Goal: Information Seeking & Learning: Understand process/instructions

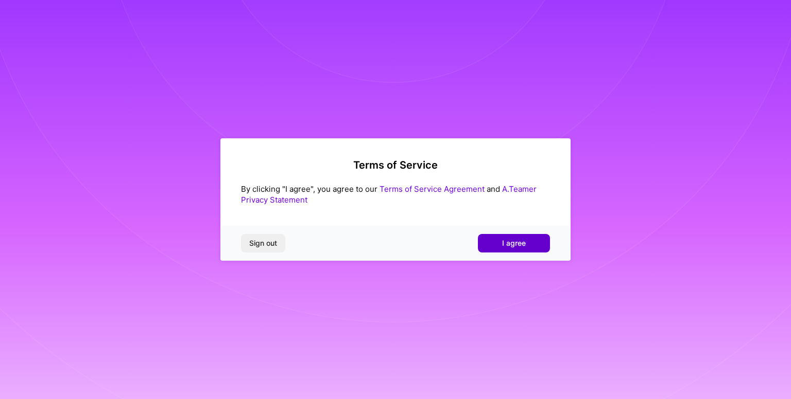
click at [493, 245] on button "I agree" at bounding box center [514, 243] width 72 height 19
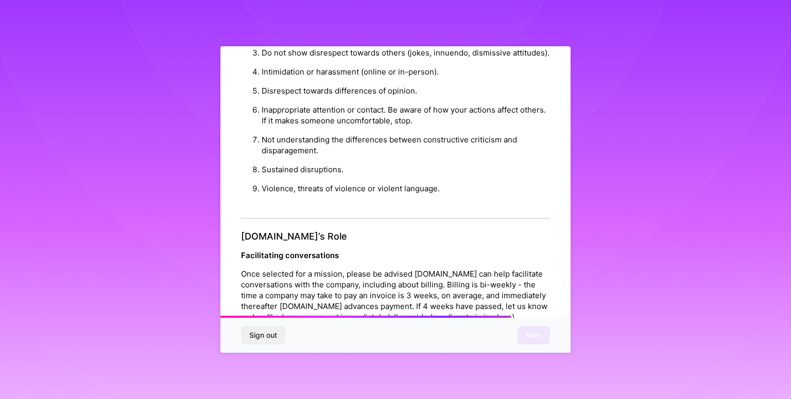
scroll to position [1152, 0]
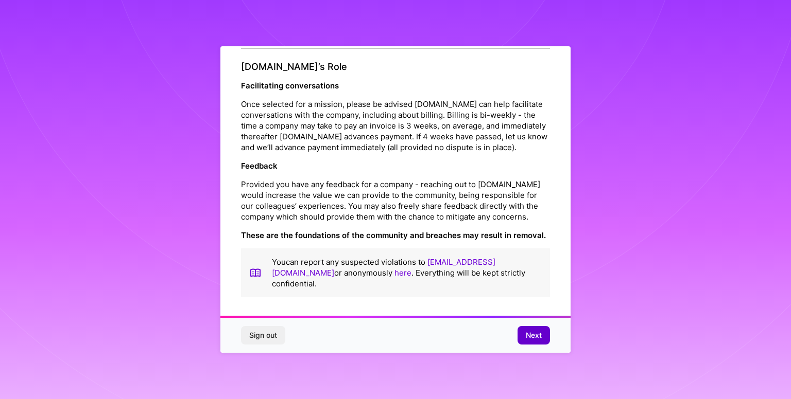
click at [533, 341] on button "Next" at bounding box center [533, 335] width 32 height 19
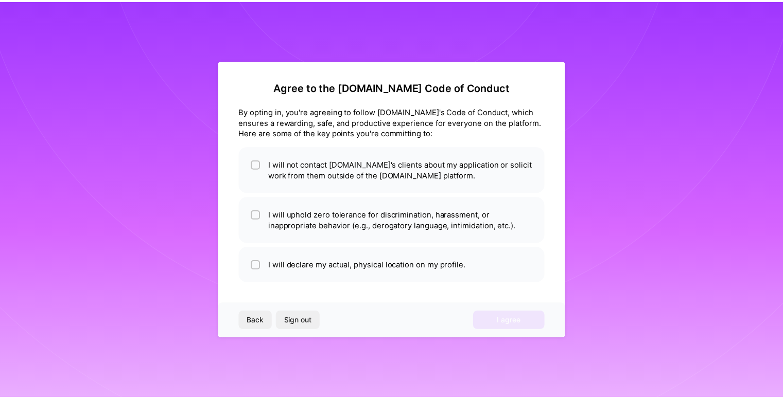
scroll to position [0, 0]
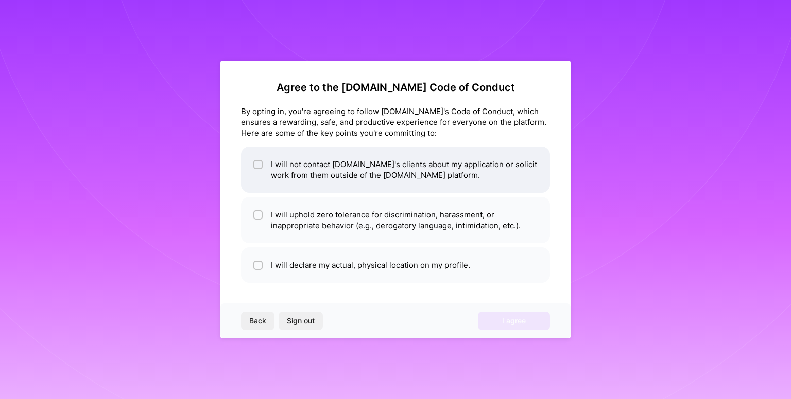
click at [351, 161] on li "I will not contact [DOMAIN_NAME]'s clients about my application or solicit work…" at bounding box center [395, 170] width 309 height 46
checkbox input "true"
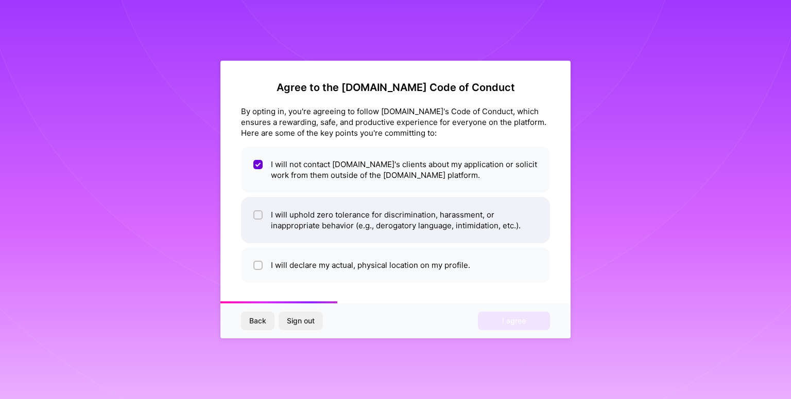
click at [317, 204] on li "I will uphold zero tolerance for discrimination, harassment, or inappropriate b…" at bounding box center [395, 220] width 309 height 46
checkbox input "true"
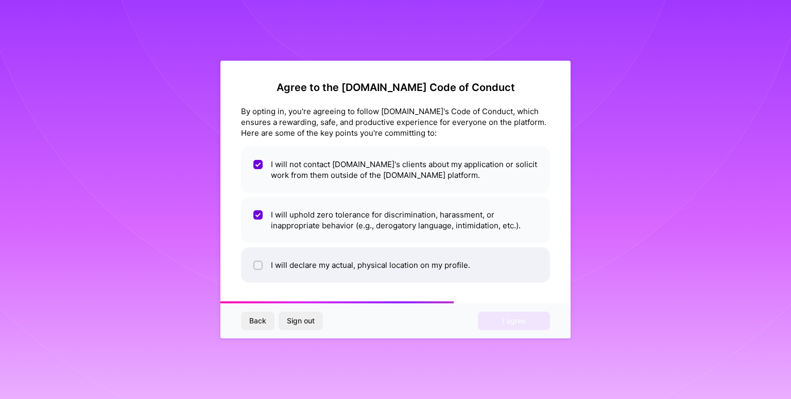
click at [291, 262] on li "I will declare my actual, physical location on my profile." at bounding box center [395, 266] width 309 height 36
checkbox input "true"
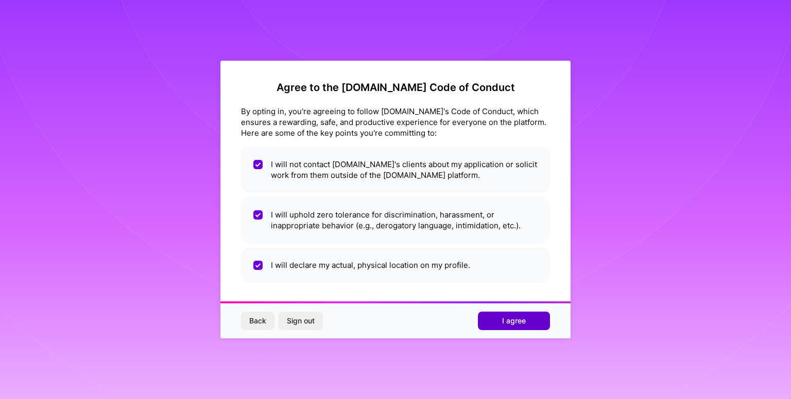
click at [490, 320] on button "I agree" at bounding box center [514, 321] width 72 height 19
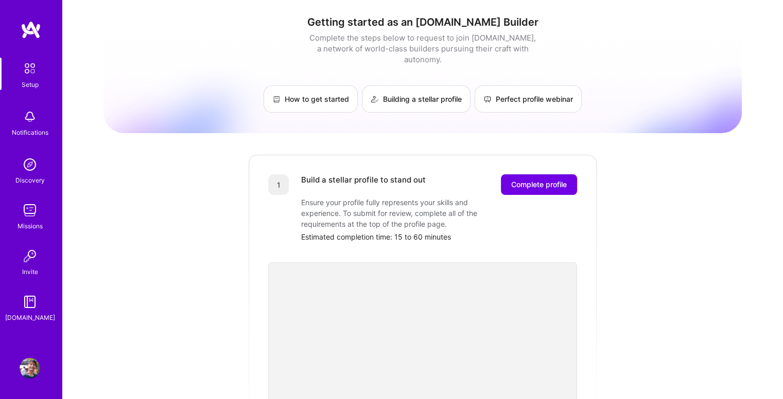
click at [30, 300] on img at bounding box center [30, 302] width 21 height 21
